Goal: Task Accomplishment & Management: Use online tool/utility

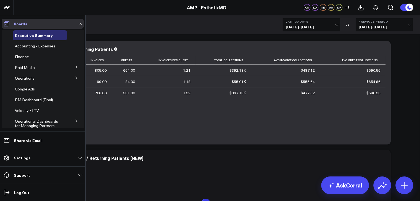
click at [10, 23] on span at bounding box center [7, 24] width 10 height 10
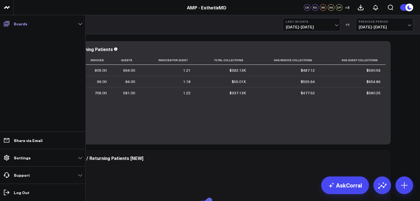
click at [10, 23] on span at bounding box center [7, 24] width 10 height 10
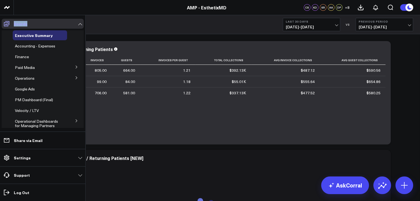
click at [10, 23] on span at bounding box center [7, 24] width 10 height 10
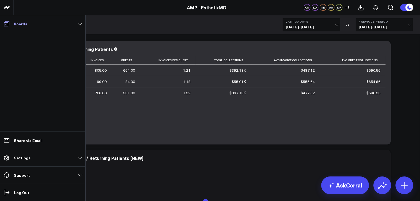
click at [10, 23] on span at bounding box center [7, 24] width 10 height 10
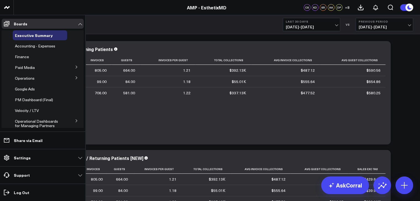
click at [75, 78] on icon at bounding box center [76, 77] width 3 height 3
click at [42, 97] on span "Re-Engagement" at bounding box center [32, 97] width 28 height 5
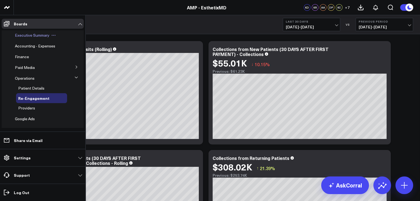
click at [43, 35] on span "Executive Summary" at bounding box center [32, 35] width 34 height 5
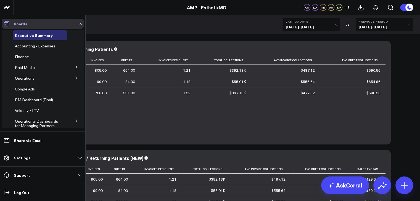
click at [4, 24] on icon at bounding box center [6, 23] width 7 height 7
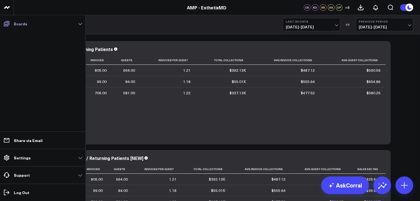
click at [5, 25] on icon at bounding box center [7, 23] width 6 height 5
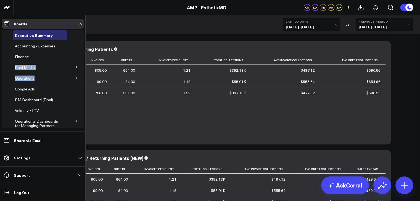
drag, startPoint x: 84, startPoint y: 58, endPoint x: 85, endPoint y: 82, distance: 24.9
click at [85, 82] on li "Boards Executive Summary Accounting - Expenses Finance Paid Media Facebook Ads …" at bounding box center [42, 73] width 85 height 116
click at [45, 100] on span "PM Dashboard (Final)" at bounding box center [34, 99] width 38 height 5
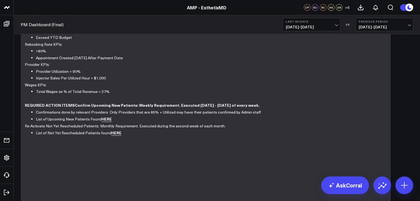
scroll to position [33, 0]
click at [106, 123] on p "Re Activate Not Yet Rescheduled Patients: Monthly Requirement. Executed during …" at bounding box center [203, 126] width 357 height 7
click at [105, 121] on li "List of Upcoming New Patients Found HERE" at bounding box center [209, 119] width 346 height 7
drag, startPoint x: 405, startPoint y: 55, endPoint x: 332, endPoint y: 24, distance: 79.0
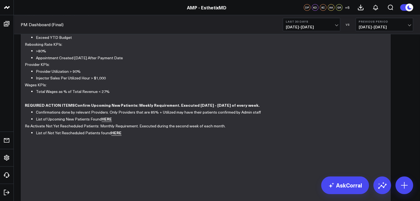
click at [332, 24] on button "Last 30 Days [DATE] - [DATE]" at bounding box center [311, 24] width 57 height 13
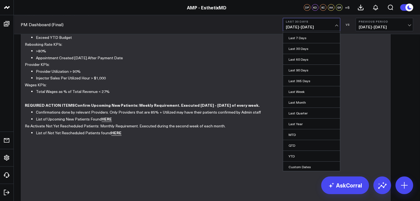
scroll to position [9, 0]
click at [301, 164] on link "Custom Dates" at bounding box center [311, 167] width 57 height 10
select select "8"
select select "2025"
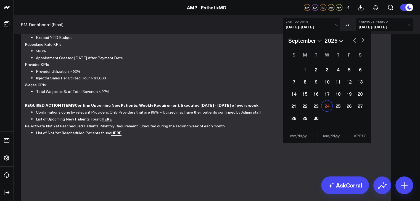
click at [328, 105] on div "24" at bounding box center [326, 105] width 11 height 11
type input "09/24/25"
select select "8"
select select "2025"
click at [335, 107] on div "25" at bounding box center [337, 105] width 11 height 11
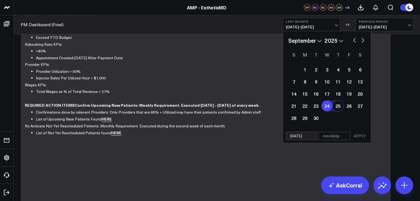
type input "[DATE]"
select select "8"
select select "2025"
click at [337, 107] on div "25" at bounding box center [337, 105] width 11 height 11
type input "[DATE]"
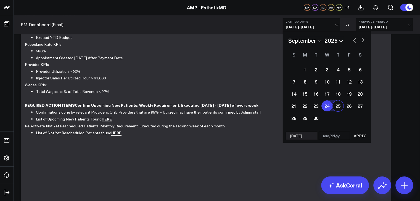
select select "8"
select select "2025"
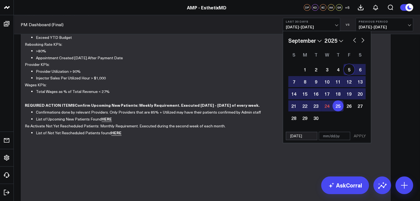
click at [363, 40] on button "button" at bounding box center [363, 39] width 6 height 7
select select "9"
select select "2025"
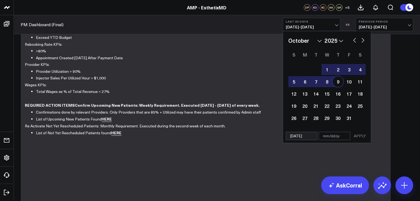
click at [337, 78] on div "9" at bounding box center [337, 81] width 11 height 11
type input "[DATE]"
select select "9"
select select "2025"
click at [361, 135] on button "APPLY" at bounding box center [359, 136] width 17 height 8
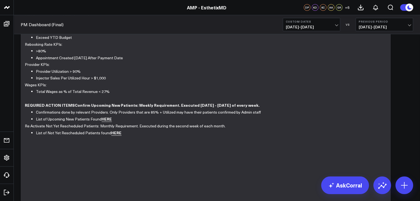
click at [401, 26] on span "09/10/25 - 09/24/25" at bounding box center [383, 27] width 51 height 4
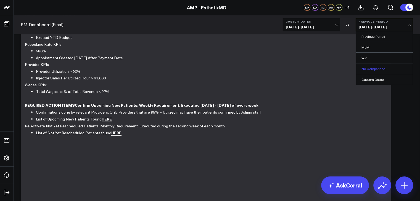
click at [369, 68] on link "No Comparison" at bounding box center [384, 68] width 57 height 10
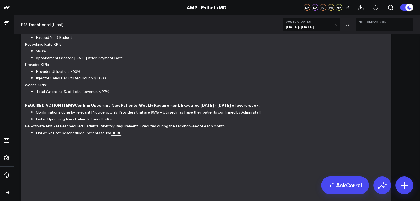
click at [108, 116] on link "HERE" at bounding box center [107, 119] width 10 height 6
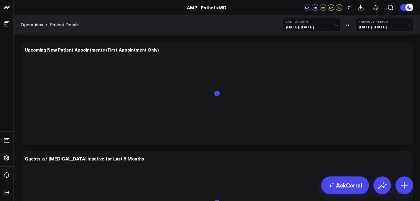
scroll to position [545, 0]
click at [409, 28] on span "[DATE] - [DATE]" at bounding box center [383, 27] width 51 height 4
click at [369, 67] on link "No Comparison" at bounding box center [384, 68] width 57 height 10
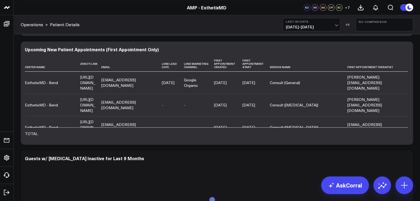
click at [335, 25] on span "[DATE] - [DATE]" at bounding box center [311, 27] width 51 height 4
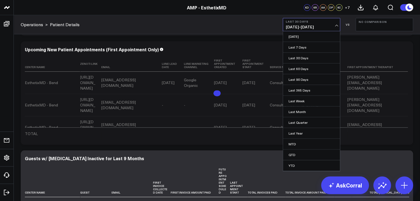
click at [306, 171] on link "Custom Dates" at bounding box center [311, 176] width 57 height 10
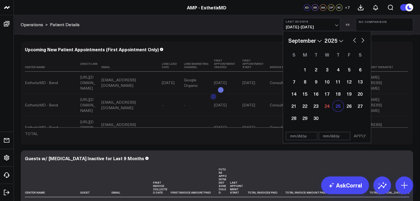
click at [338, 106] on div "25" at bounding box center [337, 105] width 11 height 11
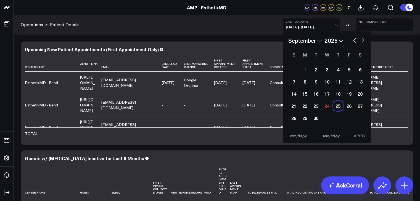
click at [362, 41] on button "button" at bounding box center [363, 39] width 6 height 7
type input "[DATE]"
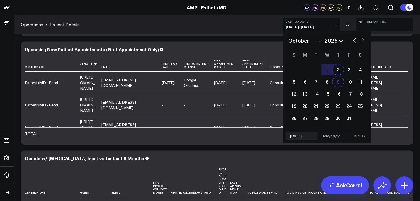
click at [337, 82] on div "9" at bounding box center [337, 81] width 11 height 11
select select "9"
select select "2025"
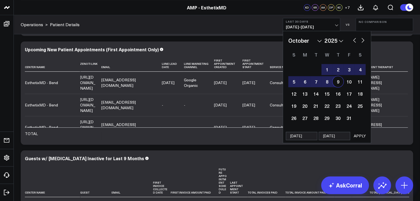
click at [358, 137] on button "APPLY" at bounding box center [359, 136] width 17 height 8
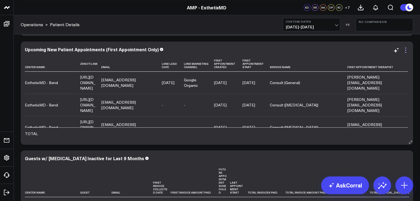
click at [405, 51] on icon at bounding box center [405, 50] width 7 height 7
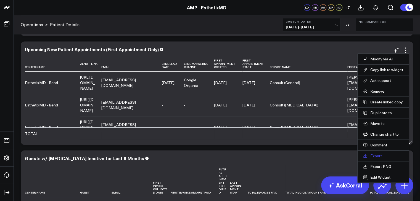
click at [378, 156] on link "Export" at bounding box center [383, 155] width 40 height 5
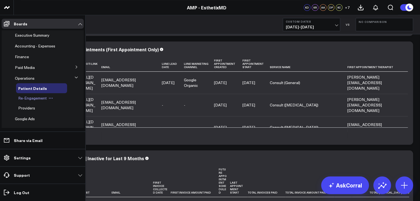
click at [32, 100] on span "Re-Engagement" at bounding box center [32, 97] width 28 height 5
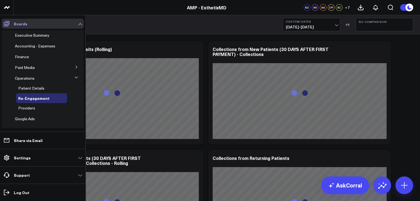
click at [6, 25] on icon at bounding box center [6, 23] width 7 height 7
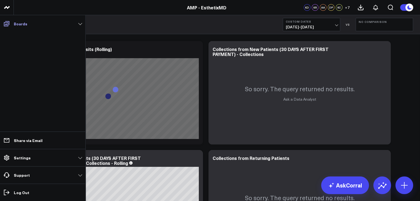
click at [81, 25] on link "Boards" at bounding box center [43, 24] width 82 height 10
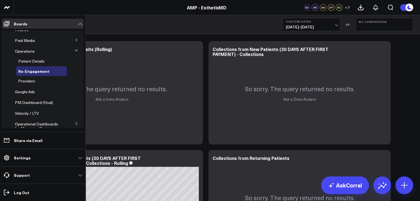
scroll to position [27, 0]
click at [53, 102] on button at bounding box center [57, 102] width 8 height 4
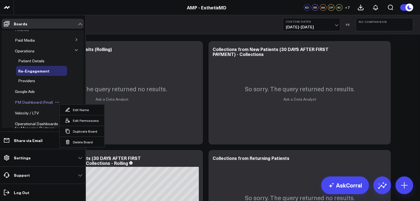
click at [44, 103] on span "PM Dashboard (Final)" at bounding box center [34, 102] width 38 height 5
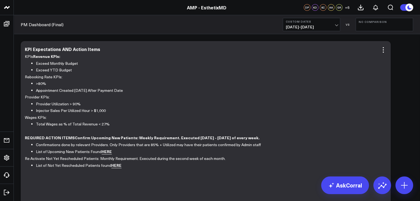
click at [114, 167] on link "HERE" at bounding box center [116, 166] width 10 height 6
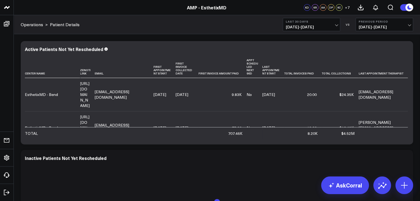
click at [410, 25] on span "[DATE] - [DATE]" at bounding box center [383, 27] width 51 height 4
click at [409, 26] on span "[DATE] - [DATE]" at bounding box center [383, 27] width 51 height 4
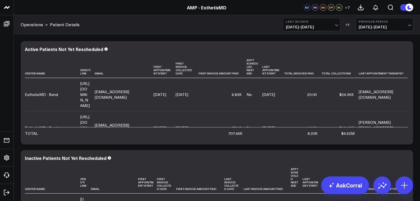
click at [374, 28] on span "[DATE] - [DATE]" at bounding box center [383, 27] width 51 height 4
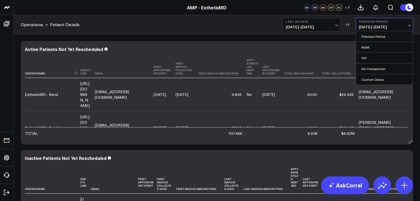
drag, startPoint x: 374, startPoint y: 28, endPoint x: 377, endPoint y: 69, distance: 41.2
click at [377, 69] on link "No Comparison" at bounding box center [384, 68] width 57 height 10
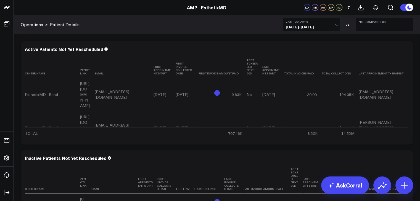
click at [336, 25] on span "[DATE] - [DATE]" at bounding box center [311, 27] width 51 height 4
click at [318, 25] on span "[DATE] - [DATE]" at bounding box center [311, 27] width 51 height 4
click at [334, 25] on span "[DATE] - [DATE]" at bounding box center [311, 27] width 51 height 4
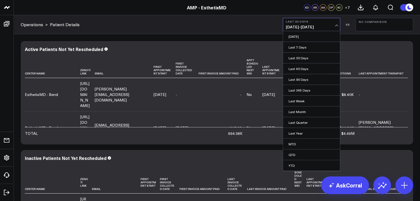
click at [335, 25] on span "[DATE] - [DATE]" at bounding box center [311, 27] width 51 height 4
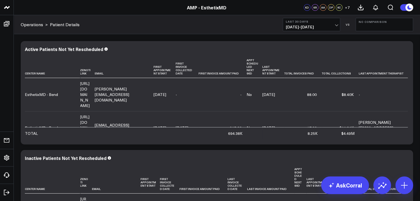
click at [335, 25] on span "[DATE] - [DATE]" at bounding box center [311, 27] width 51 height 4
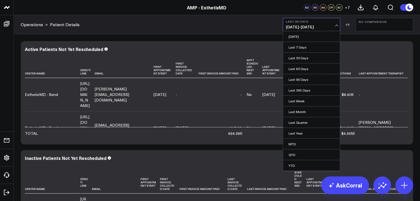
scroll to position [9, 0]
click at [303, 164] on link "Custom Dates" at bounding box center [311, 167] width 57 height 10
select select "8"
select select "2025"
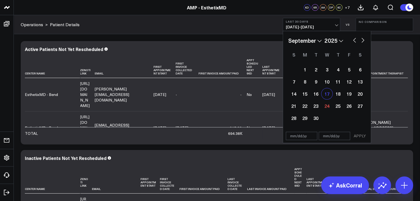
click at [325, 94] on div "17" at bounding box center [326, 93] width 11 height 11
type input "09/17/25"
select select "8"
select select "2025"
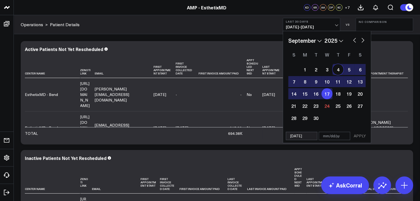
click at [354, 40] on button "button" at bounding box center [354, 39] width 6 height 7
select select "7"
select select "2025"
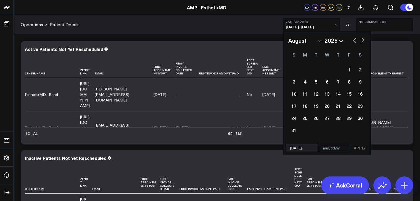
click at [354, 40] on button "button" at bounding box center [354, 39] width 6 height 7
select select "6"
select select "2025"
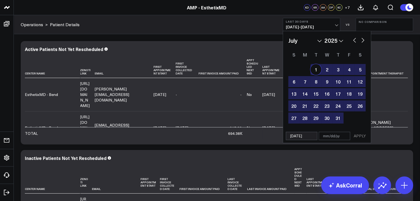
click at [313, 70] on div "1" at bounding box center [315, 69] width 11 height 11
type input "07/01/25"
type input "09/17/25"
select select "6"
select select "2025"
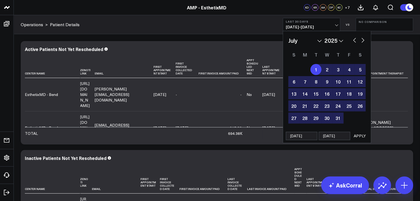
click at [359, 135] on button "APPLY" at bounding box center [359, 136] width 17 height 8
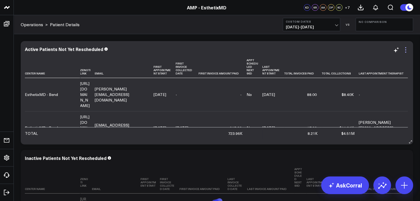
click at [406, 49] on icon at bounding box center [405, 50] width 7 height 7
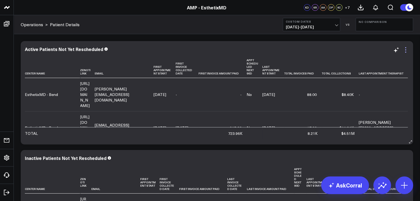
click at [406, 49] on icon at bounding box center [405, 50] width 7 height 7
click at [405, 49] on icon at bounding box center [405, 50] width 7 height 7
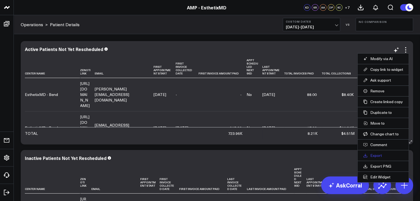
click at [376, 153] on link "Export" at bounding box center [383, 155] width 40 height 5
